Goal: Task Accomplishment & Management: Manage account settings

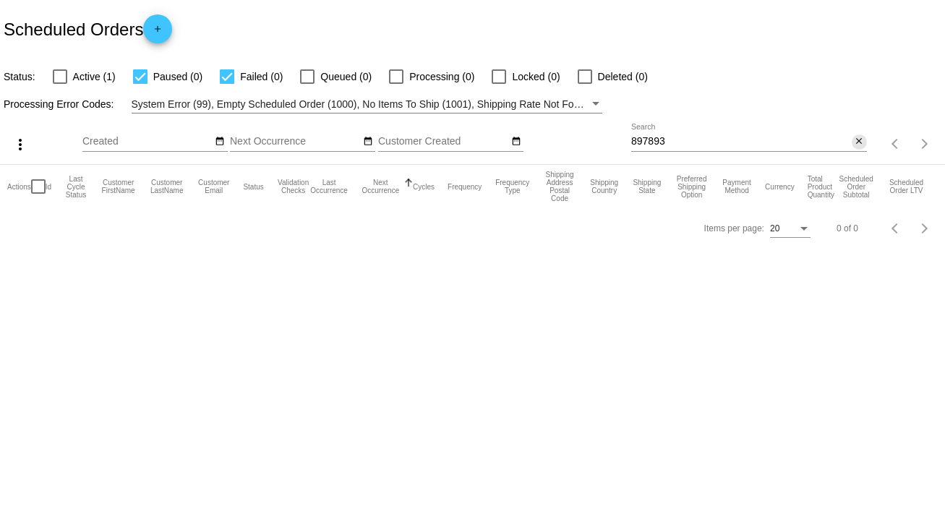
click at [860, 142] on mat-icon "close" at bounding box center [859, 142] width 10 height 12
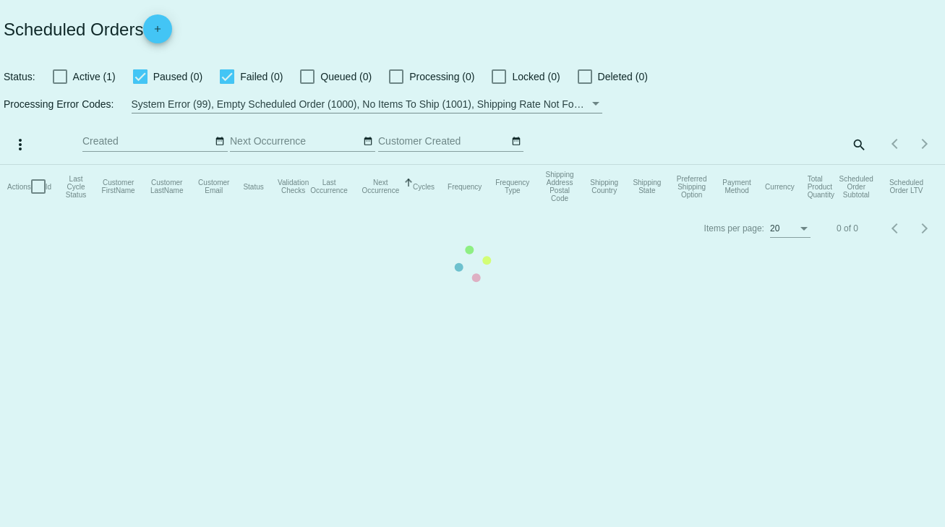
click at [856, 165] on mat-table "Actions Id Last Cycle Status Customer FirstName Customer LastName Customer Emai…" at bounding box center [472, 186] width 945 height 43
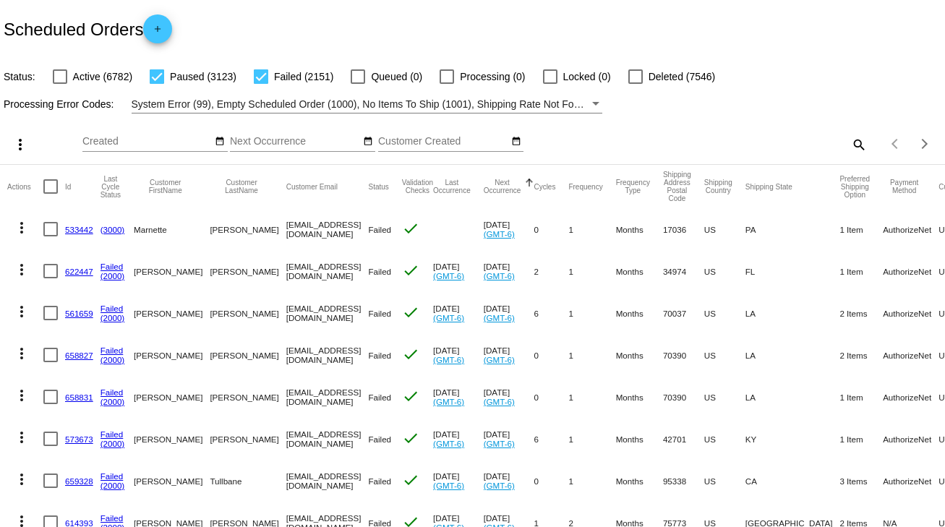
click at [850, 141] on mat-icon "search" at bounding box center [858, 144] width 17 height 22
paste input "897421"
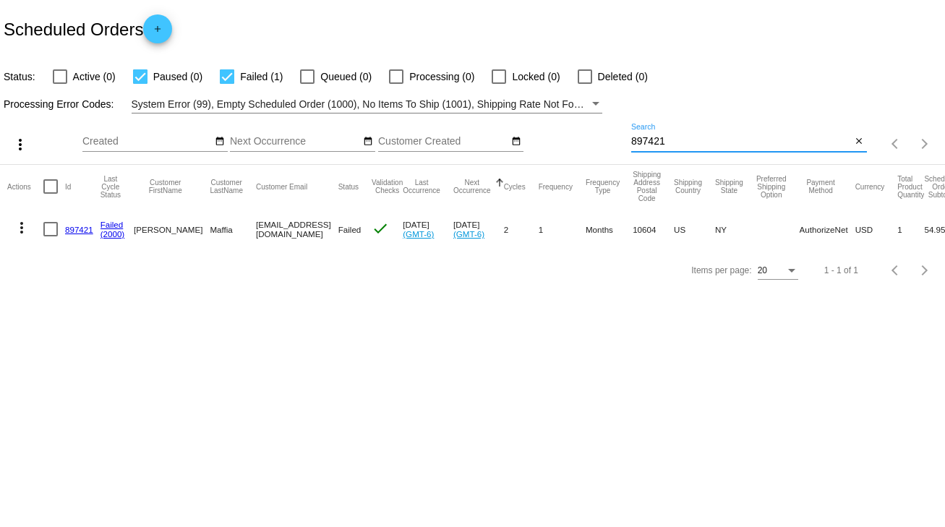
type input "897421"
click at [76, 227] on link "897421" at bounding box center [79, 229] width 28 height 9
click at [47, 230] on div at bounding box center [50, 229] width 14 height 14
click at [50, 236] on input "checkbox" at bounding box center [50, 236] width 1 height 1
checkbox input "true"
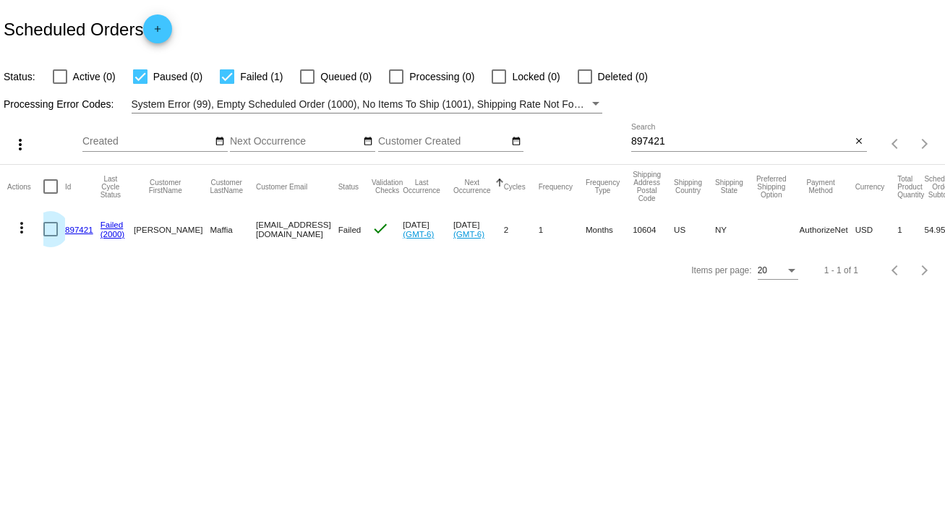
checkbox input "true"
click at [23, 226] on mat-icon "more_vert" at bounding box center [21, 227] width 17 height 17
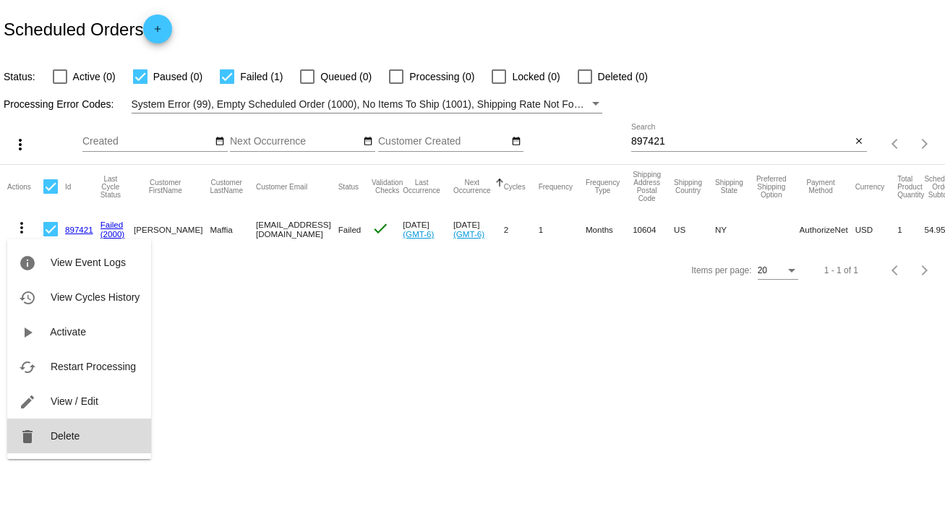
click at [59, 435] on span "Delete" at bounding box center [65, 436] width 29 height 12
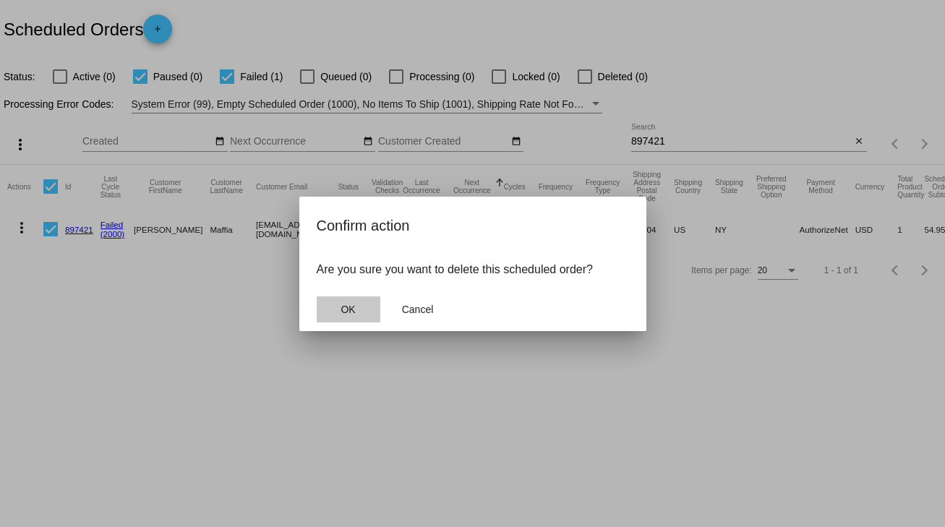
click at [351, 307] on span "OK" at bounding box center [348, 310] width 14 height 12
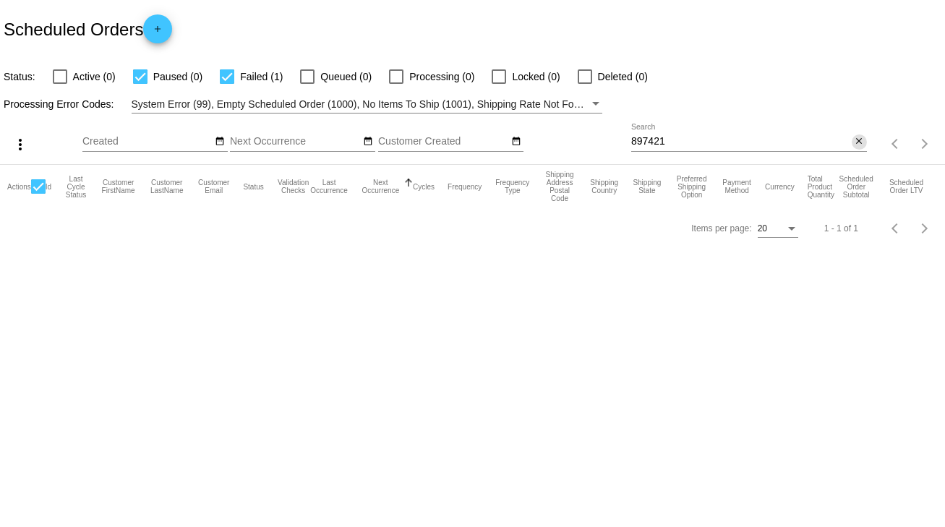
click at [857, 142] on mat-icon "close" at bounding box center [859, 142] width 10 height 12
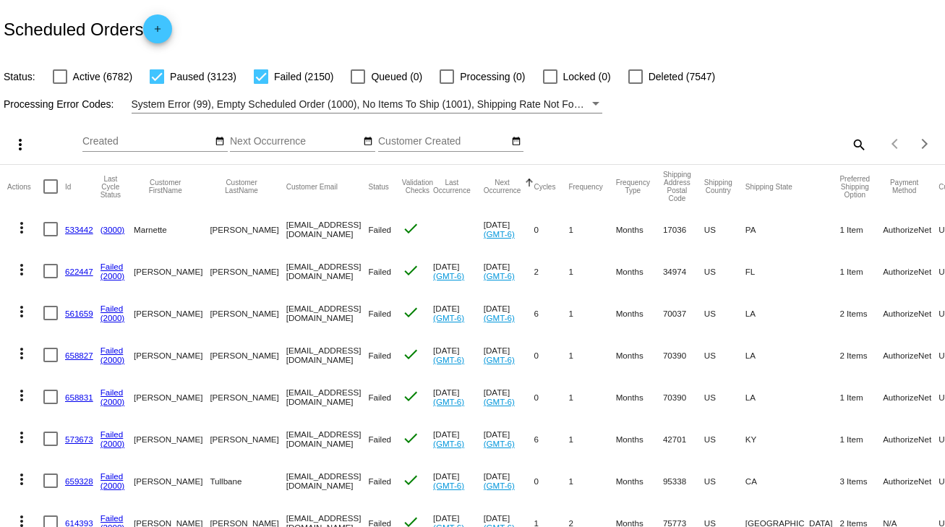
click at [850, 146] on mat-icon "search" at bounding box center [858, 144] width 17 height 22
click at [706, 136] on input "Search" at bounding box center [749, 142] width 236 height 12
type input "858050"
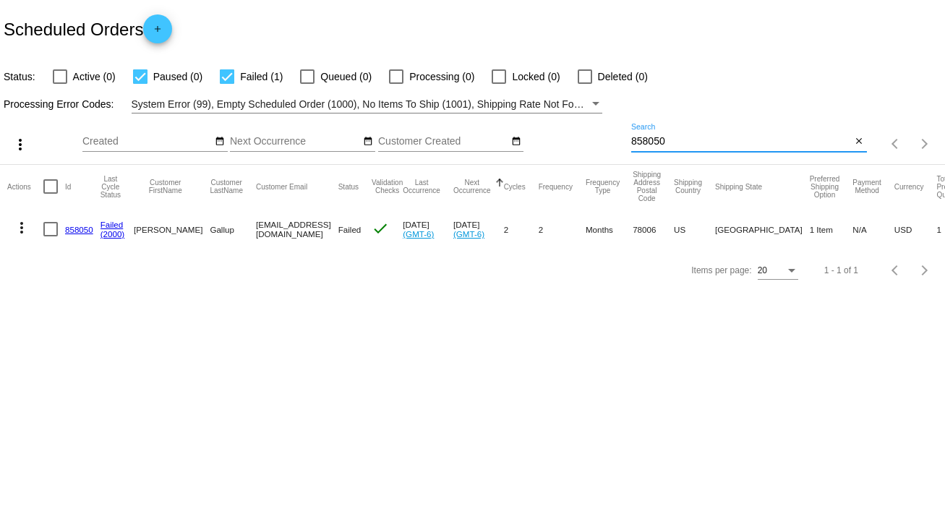
click at [50, 231] on div at bounding box center [50, 229] width 14 height 14
click at [50, 236] on input "checkbox" at bounding box center [50, 236] width 1 height 1
checkbox input "true"
click at [23, 227] on mat-icon "more_vert" at bounding box center [21, 227] width 17 height 17
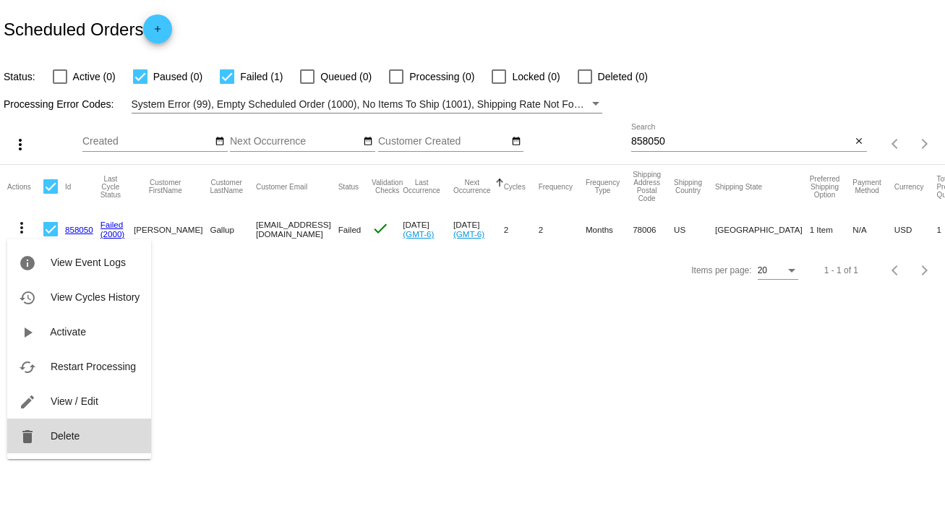
click at [64, 434] on span "Delete" at bounding box center [65, 436] width 29 height 12
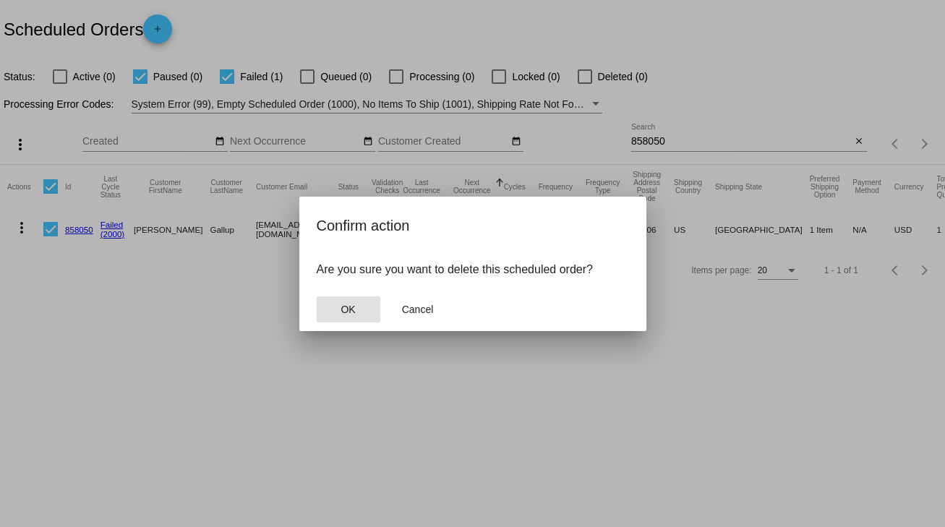
click at [355, 313] on span "OK" at bounding box center [348, 310] width 14 height 12
